Goal: Book appointment/travel/reservation

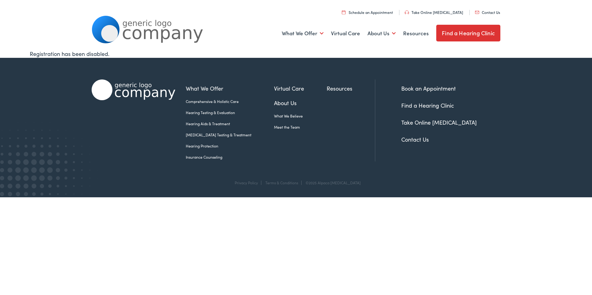
click at [429, 91] on link "Book an Appointment" at bounding box center [428, 88] width 54 height 8
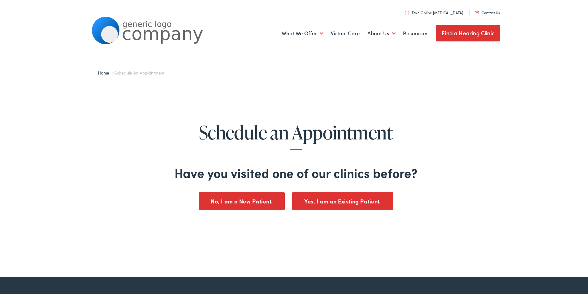
click at [453, 30] on link "Find a Hearing Clinic" at bounding box center [468, 32] width 64 height 17
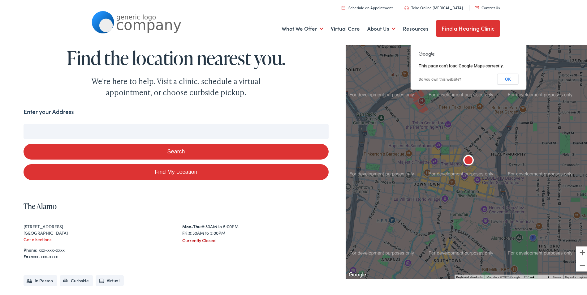
click at [94, 127] on input "Enter your Address" at bounding box center [176, 130] width 305 height 15
type input "120"
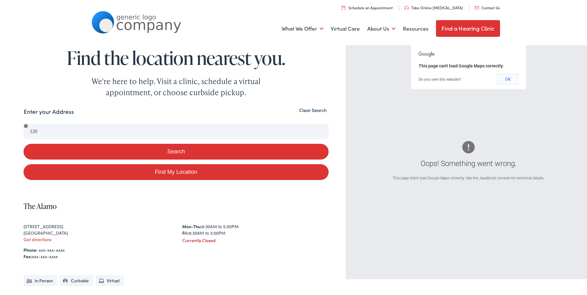
click at [506, 78] on button "OK" at bounding box center [507, 77] width 21 height 11
